Goal: Task Accomplishment & Management: Use online tool/utility

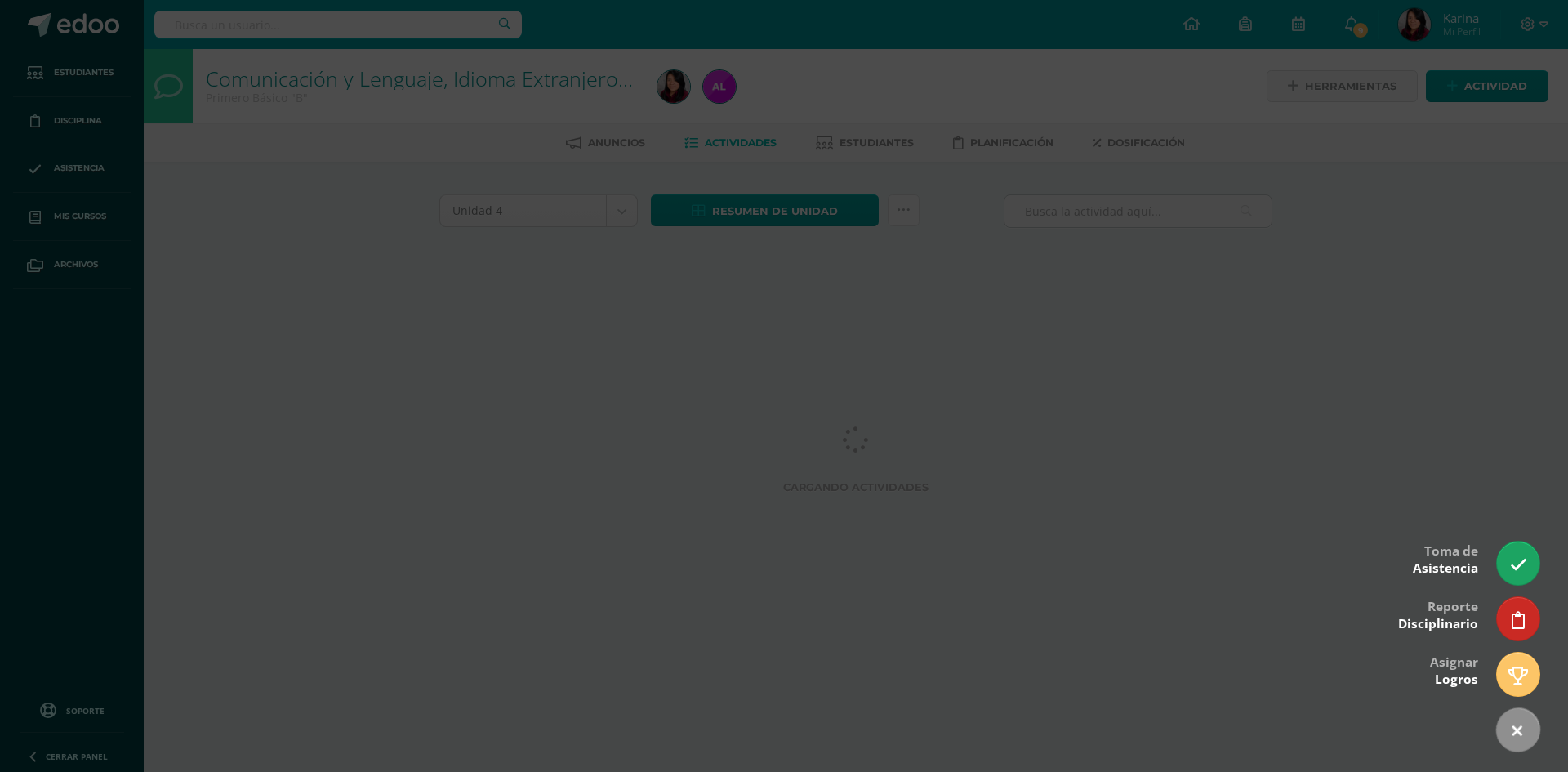
click at [1524, 571] on icon at bounding box center [1519, 565] width 17 height 17
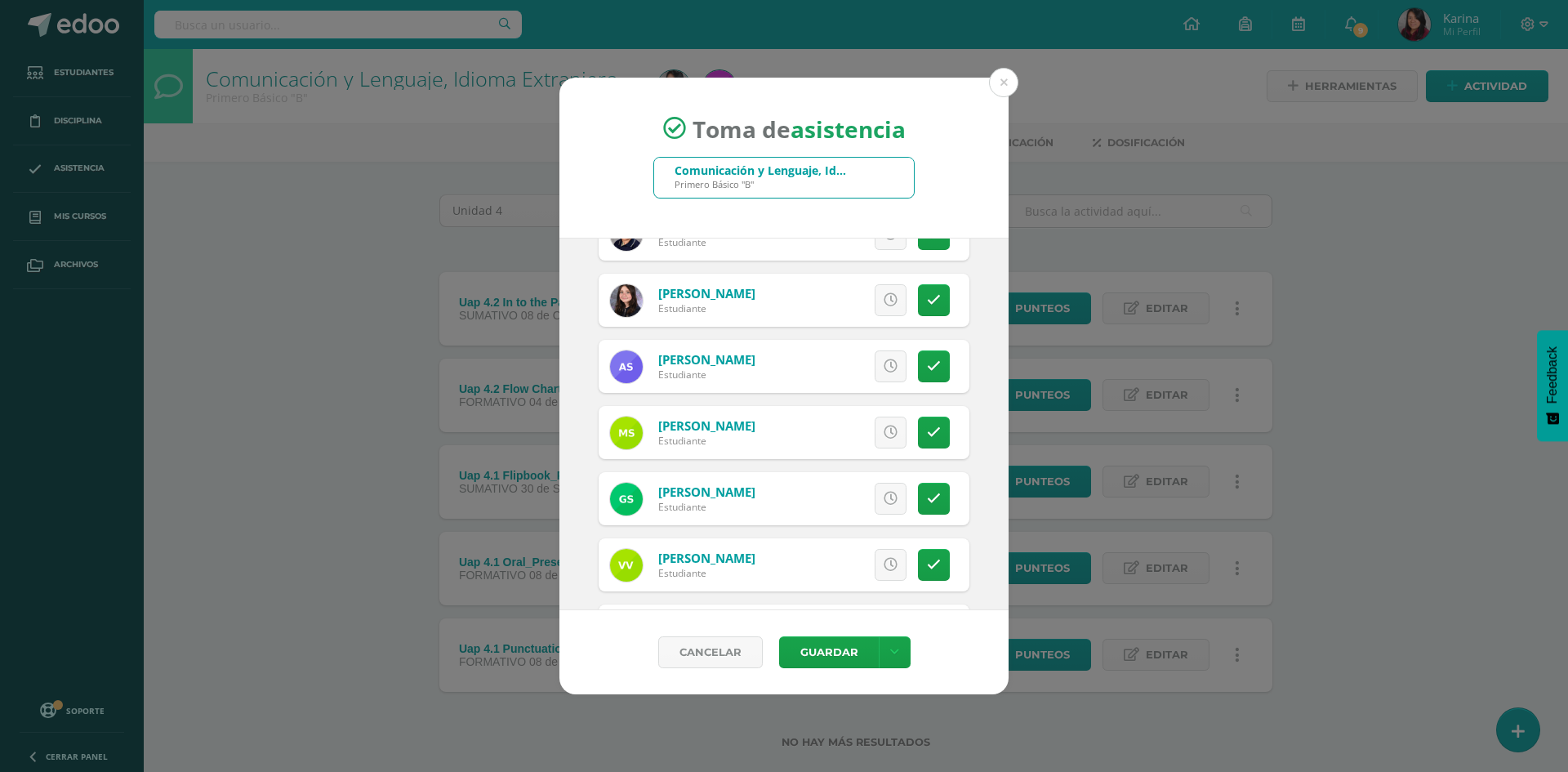
scroll to position [2361, 0]
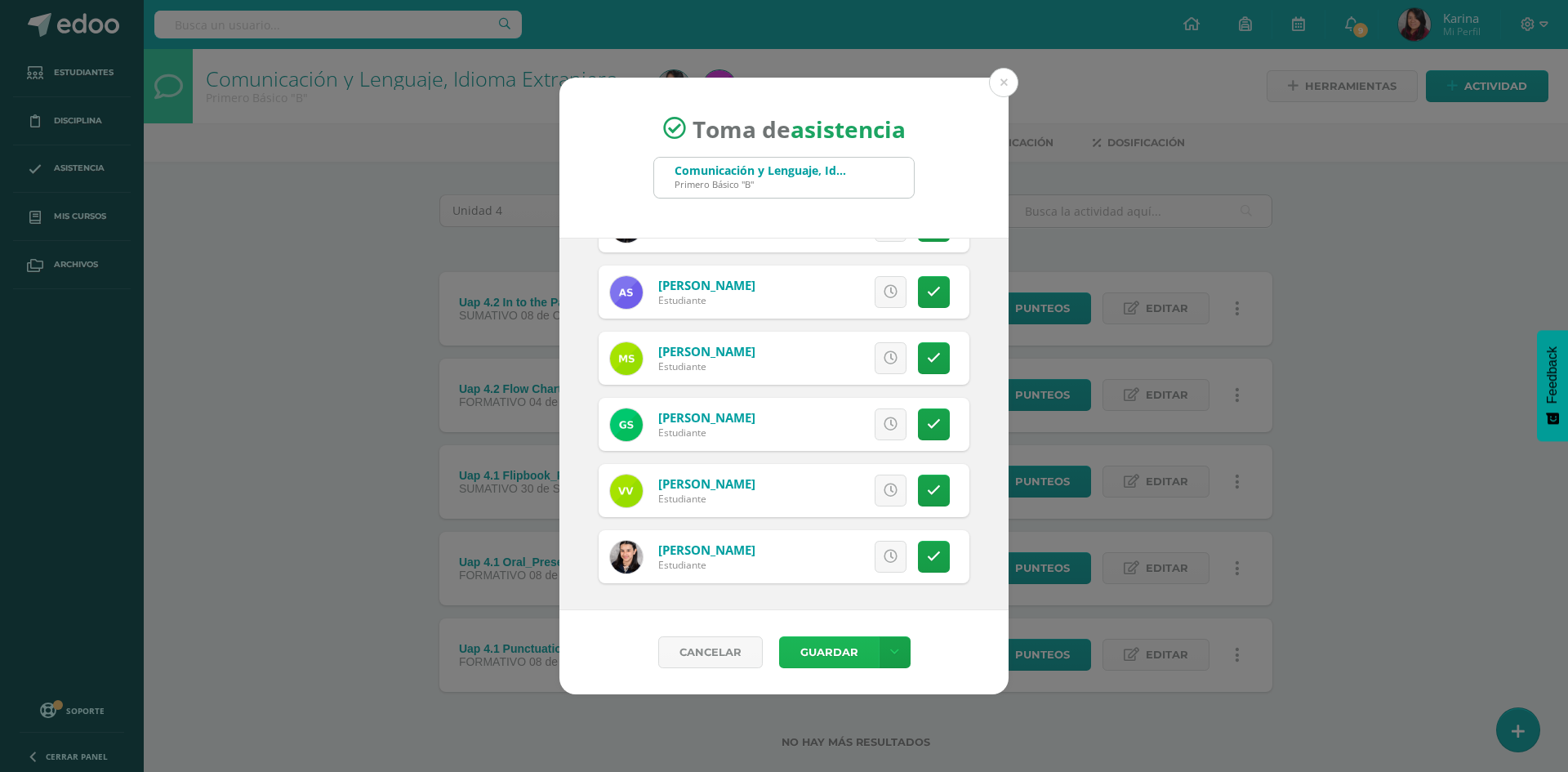
click at [851, 664] on button "Guardar" at bounding box center [829, 652] width 100 height 32
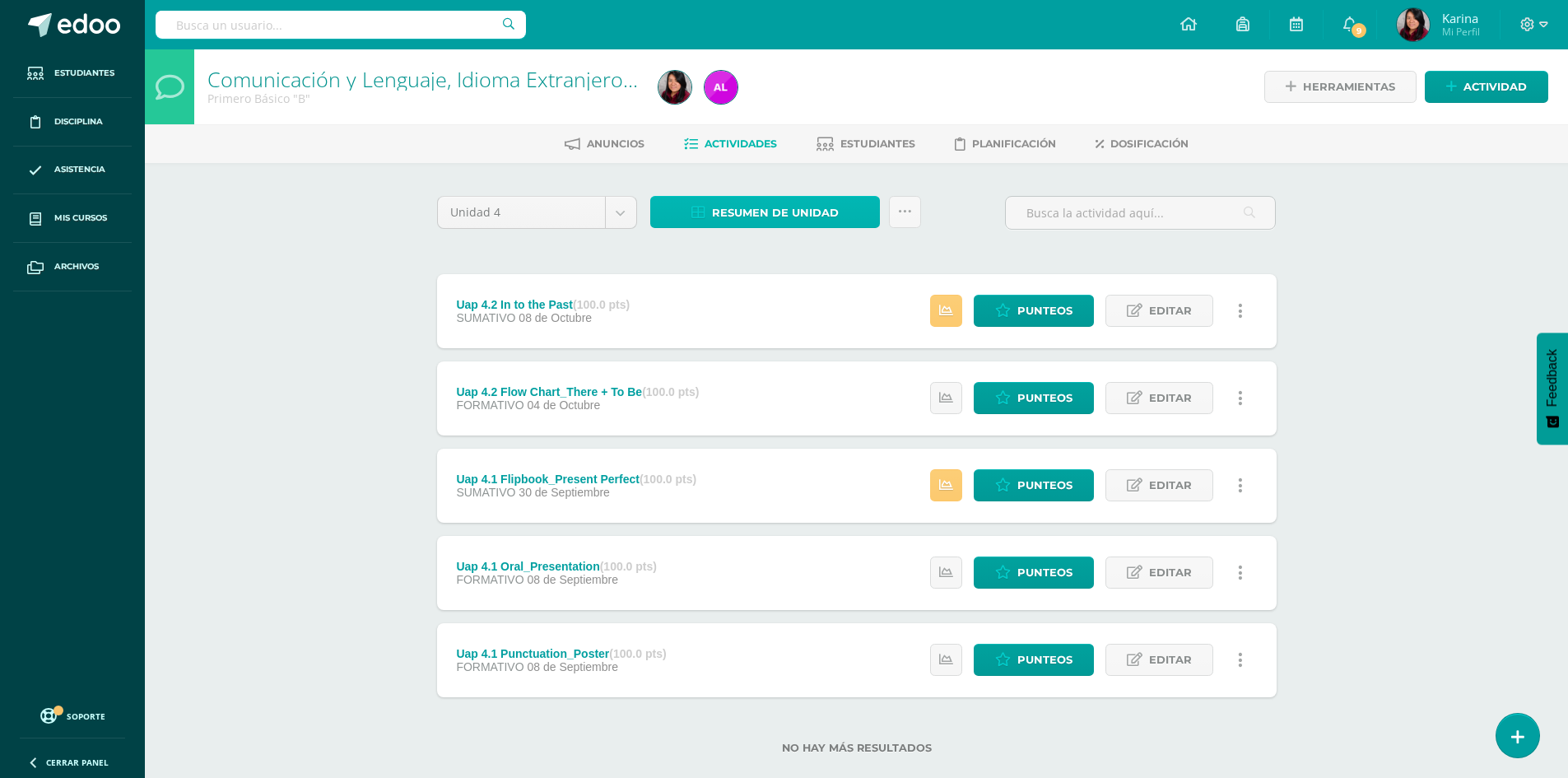
click at [730, 207] on span "Resumen de unidad" at bounding box center [775, 212] width 127 height 30
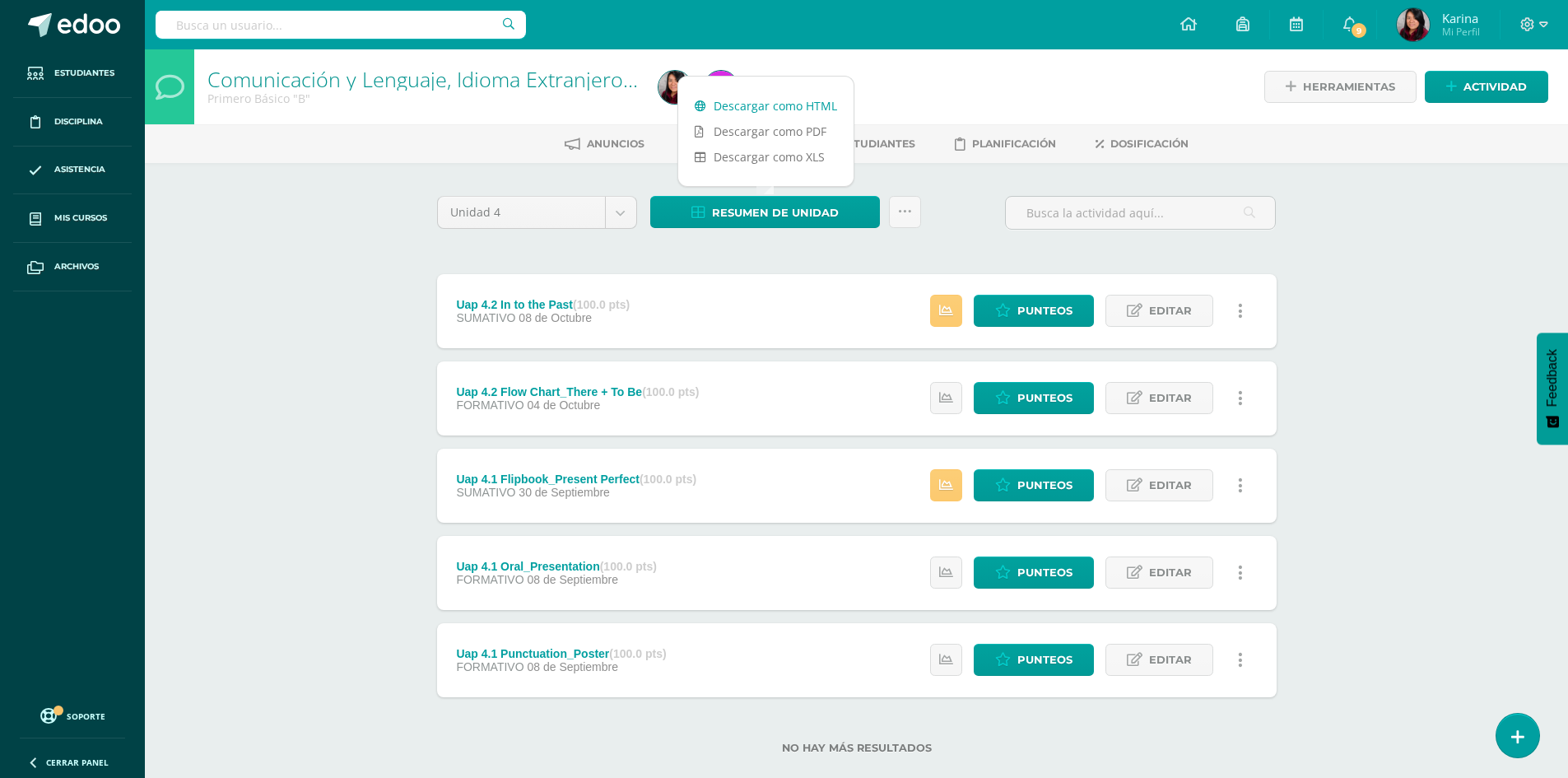
click at [790, 104] on link "Descargar como HTML" at bounding box center [766, 106] width 175 height 25
